Goal: Task Accomplishment & Management: Use online tool/utility

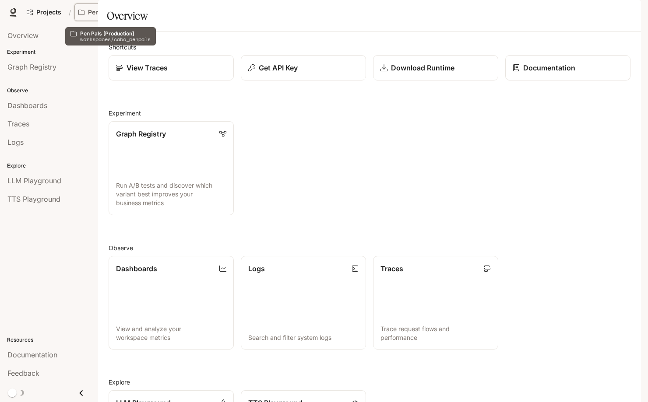
click at [108, 16] on button "Pen Pals [Production]" at bounding box center [112, 13] width 76 height 18
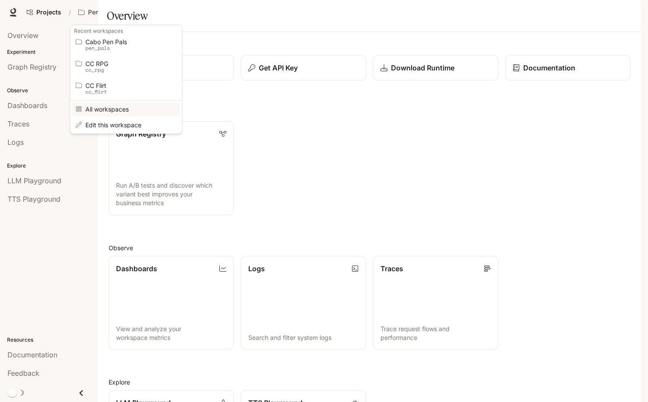
click at [114, 106] on span "All workspaces" at bounding box center [124, 109] width 79 height 7
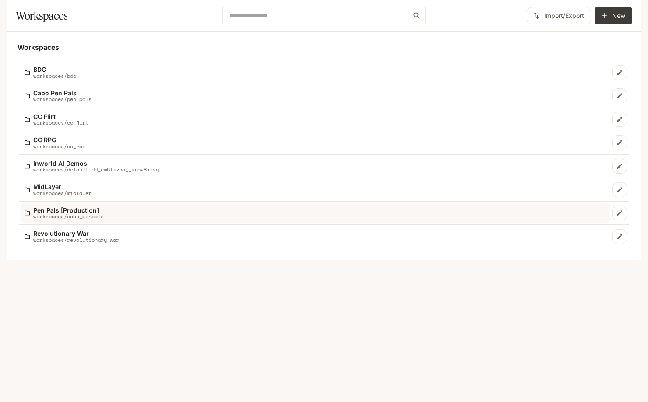
click at [72, 214] on p "Pen Pals [Production]" at bounding box center [68, 210] width 70 height 7
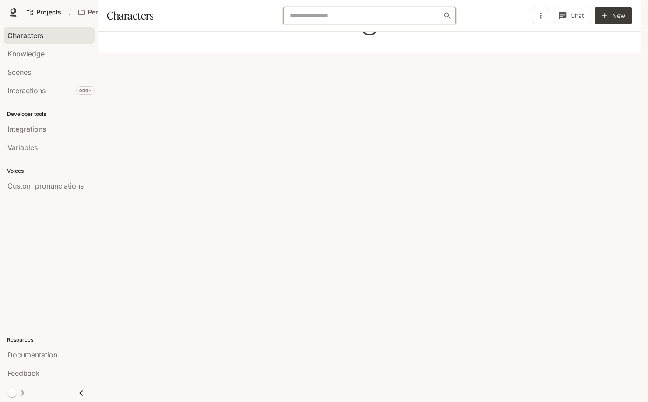
click at [317, 20] on input "text" at bounding box center [365, 15] width 156 height 9
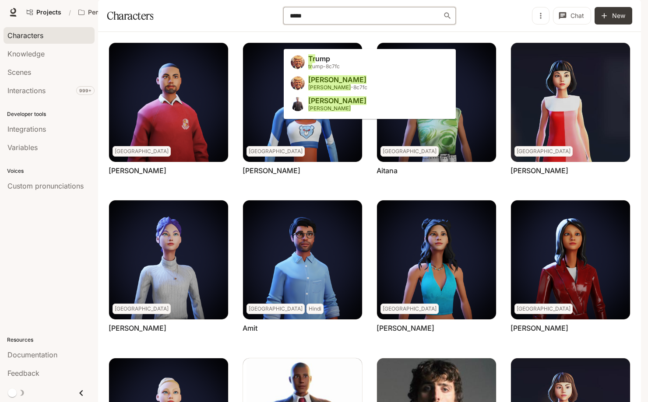
type input "*****"
click at [323, 67] on span "tr ump-8c7fc" at bounding box center [324, 66] width 32 height 7
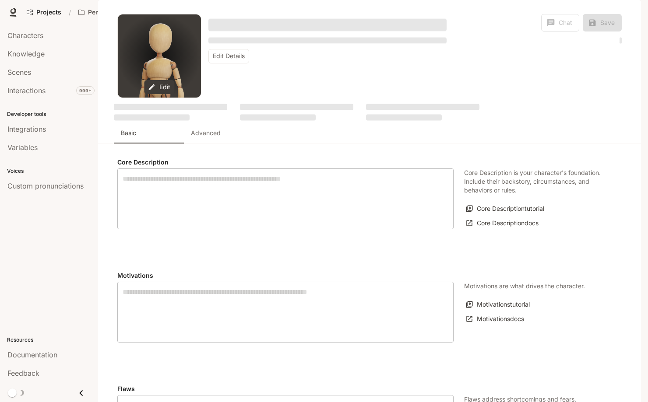
type textarea "**********"
type input "*"
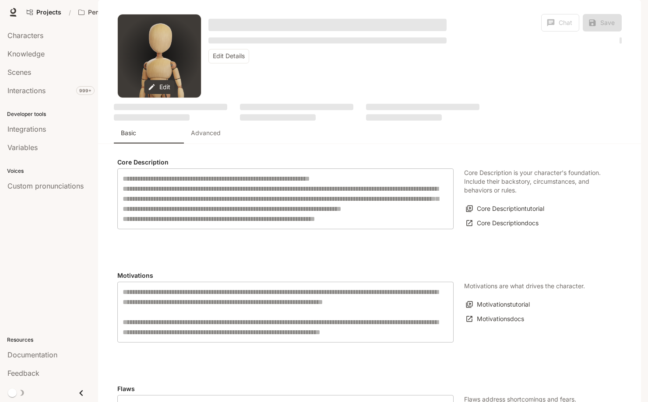
type input "**********"
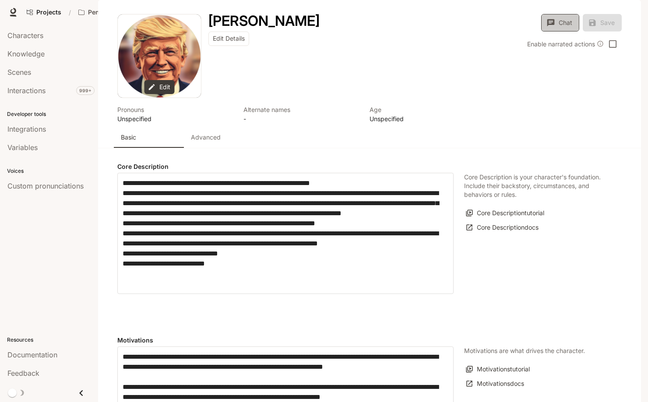
click at [561, 32] on button "Chat" at bounding box center [560, 23] width 38 height 18
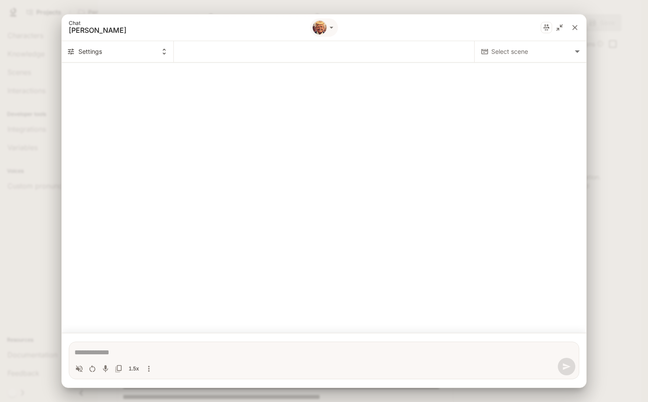
click at [137, 350] on textarea "Chat simulator bottom actions" at bounding box center [323, 353] width 499 height 11
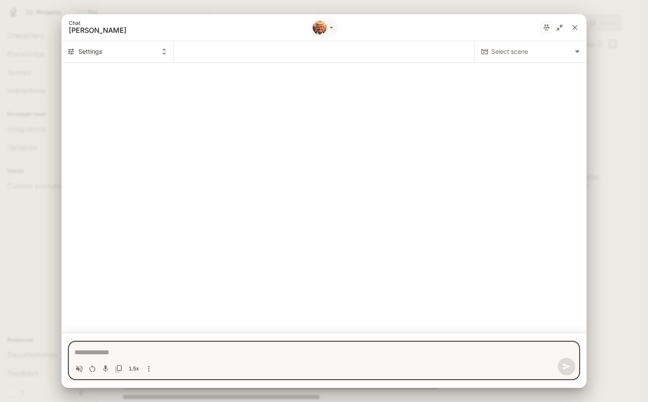
type textarea "*"
click at [573, 26] on icon "close" at bounding box center [574, 27] width 9 height 9
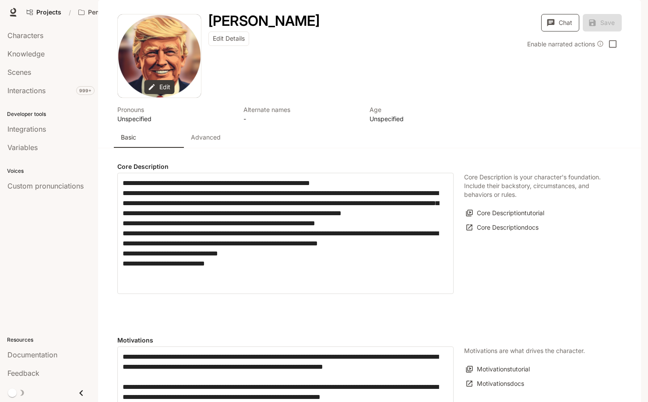
click at [563, 32] on button "Chat" at bounding box center [560, 23] width 38 height 18
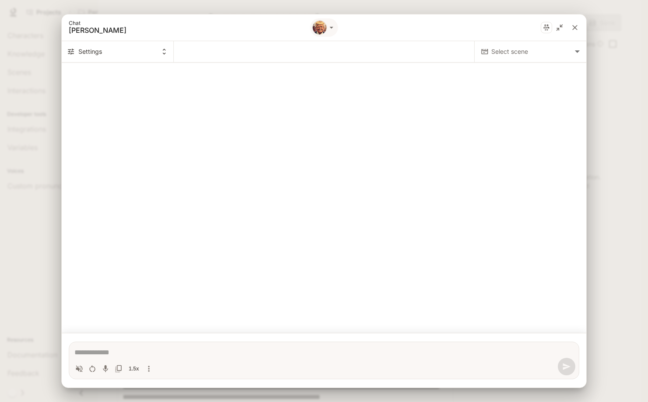
type textarea "*"
click at [575, 26] on icon "close" at bounding box center [574, 27] width 5 height 5
